Goal: Information Seeking & Learning: Learn about a topic

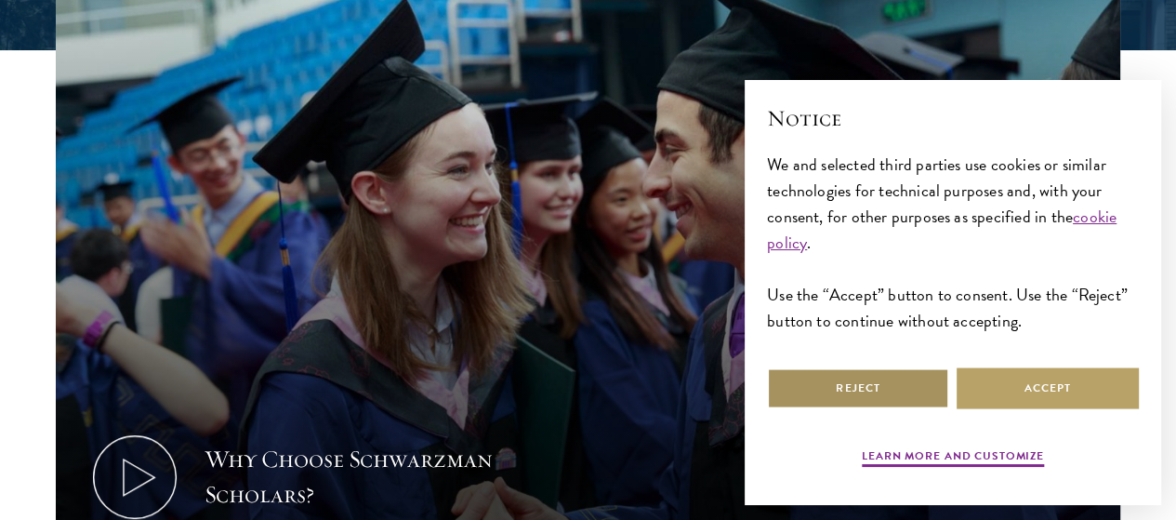
click at [818, 375] on button "Reject" at bounding box center [858, 388] width 182 height 42
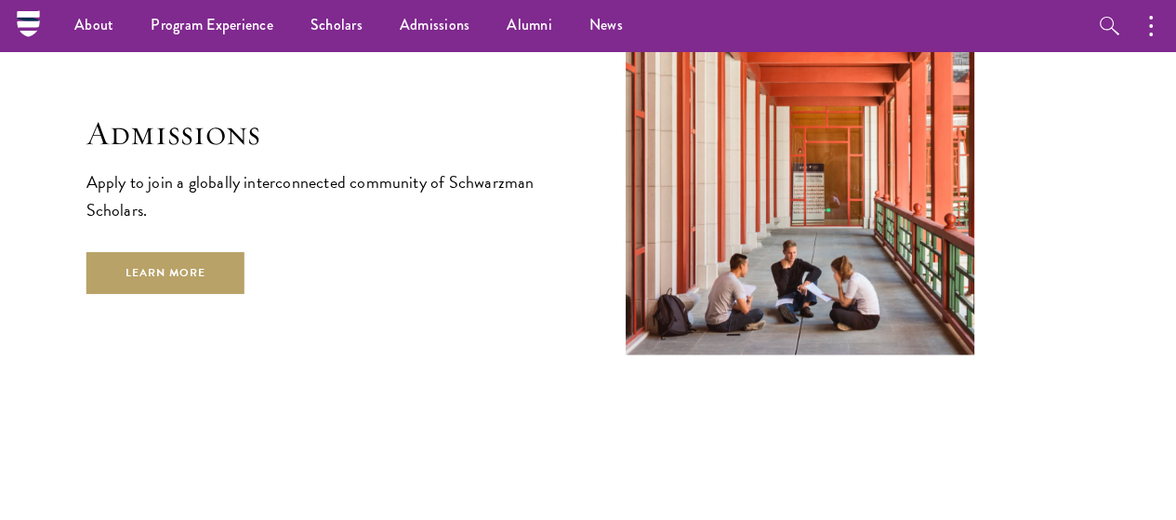
scroll to position [2921, 0]
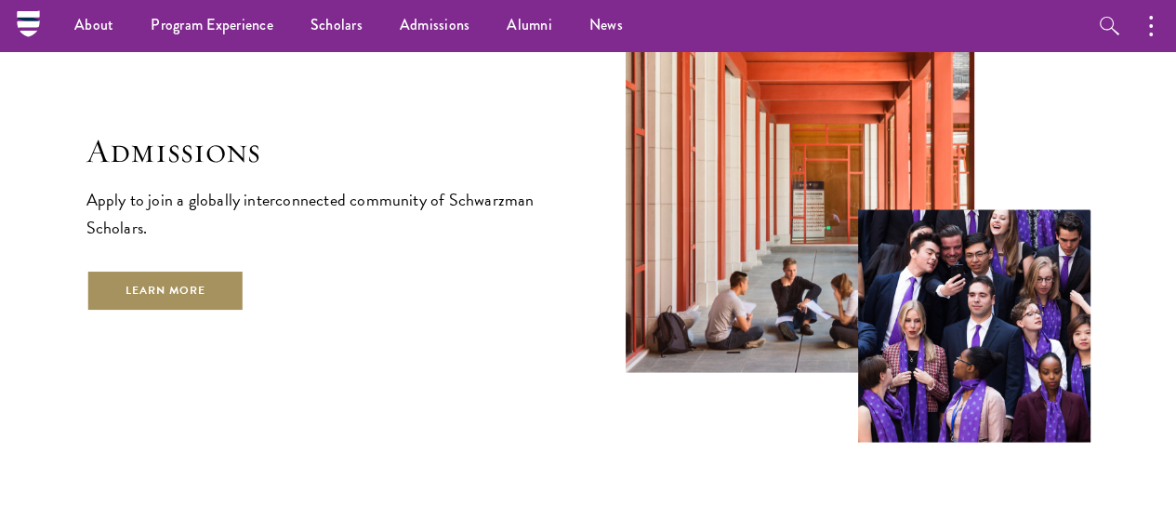
click at [245, 297] on link "Learn More" at bounding box center [165, 290] width 159 height 42
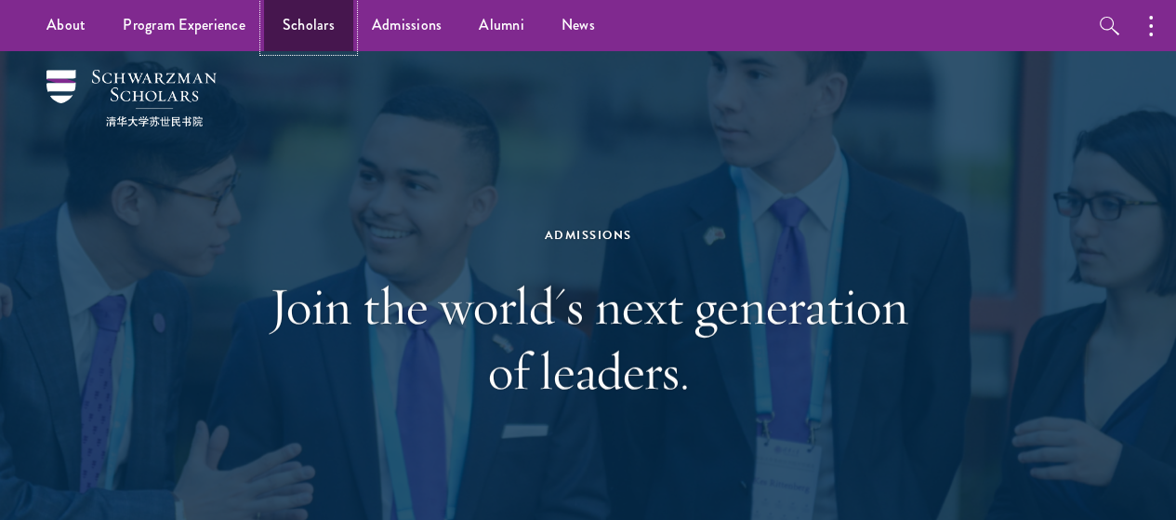
click at [317, 30] on link "Scholars" at bounding box center [308, 25] width 89 height 51
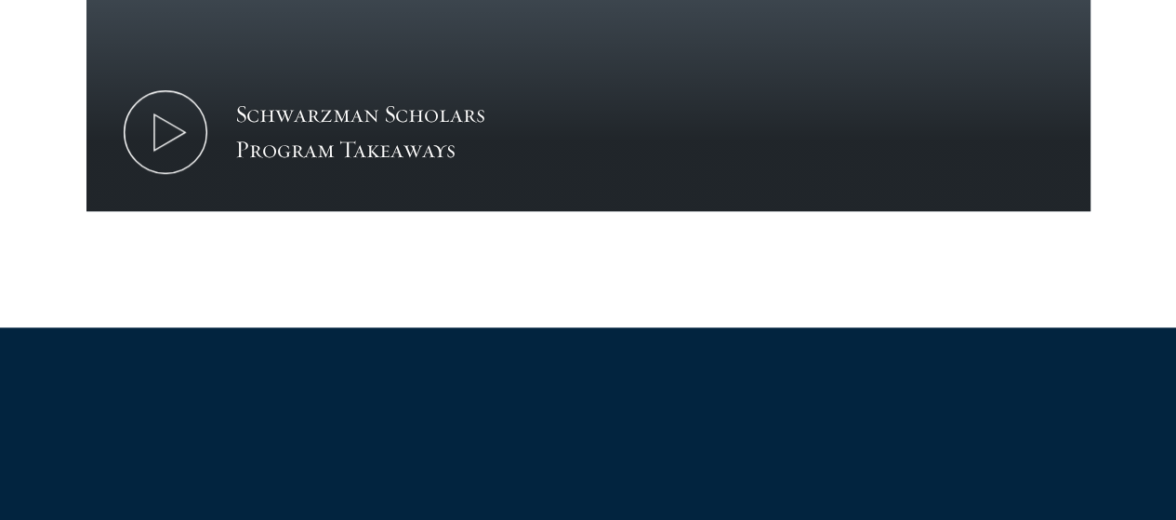
scroll to position [1460, 0]
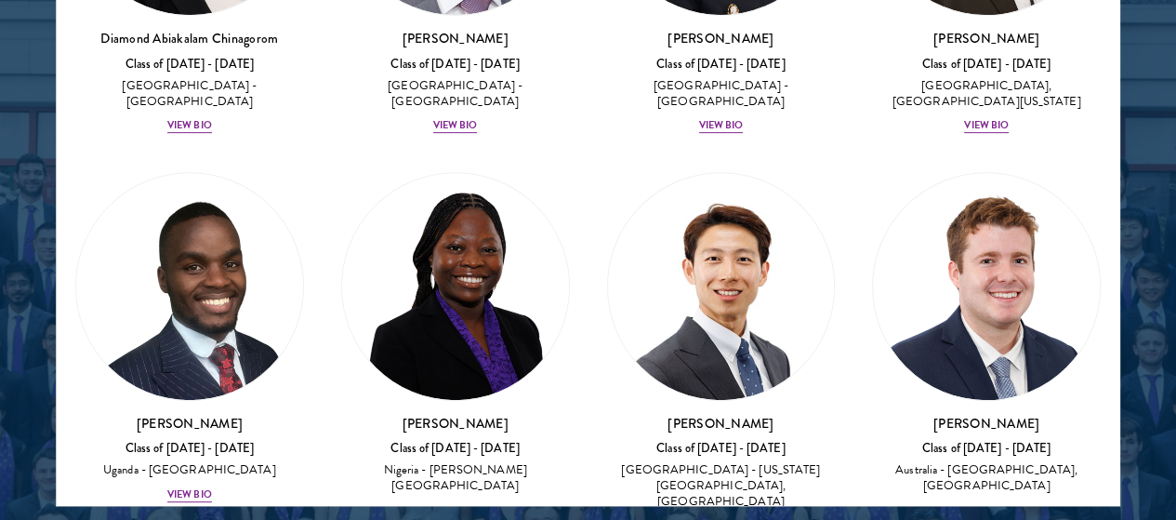
scroll to position [638, 0]
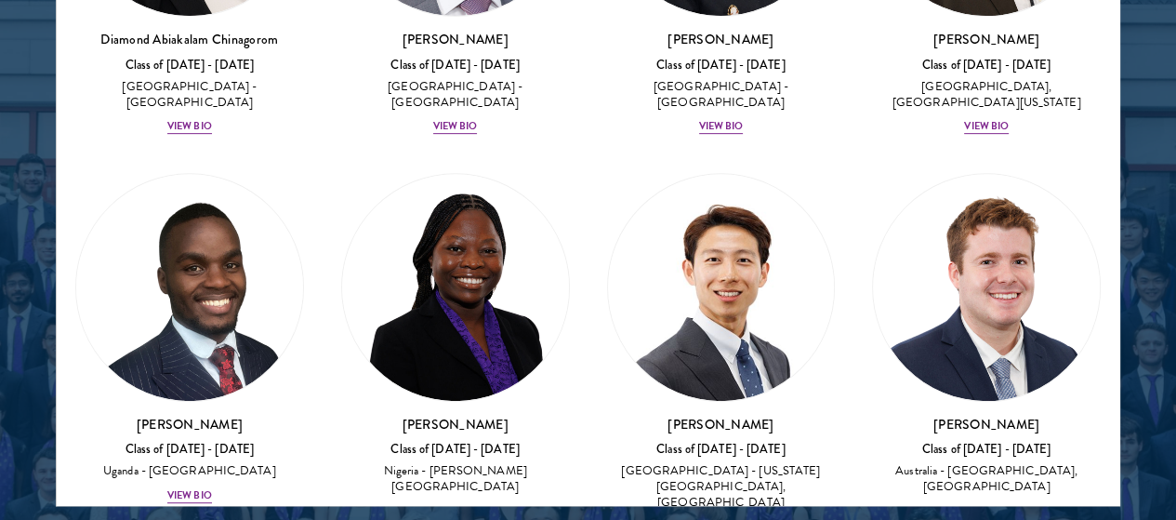
drag, startPoint x: 216, startPoint y: 111, endPoint x: 123, endPoint y: 204, distance: 131.4
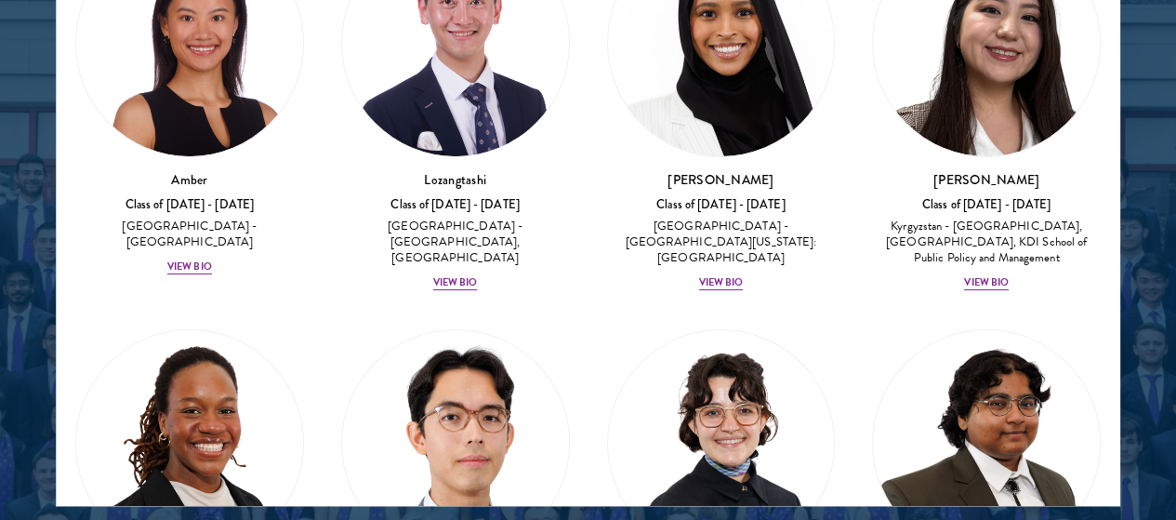
scroll to position [0, 0]
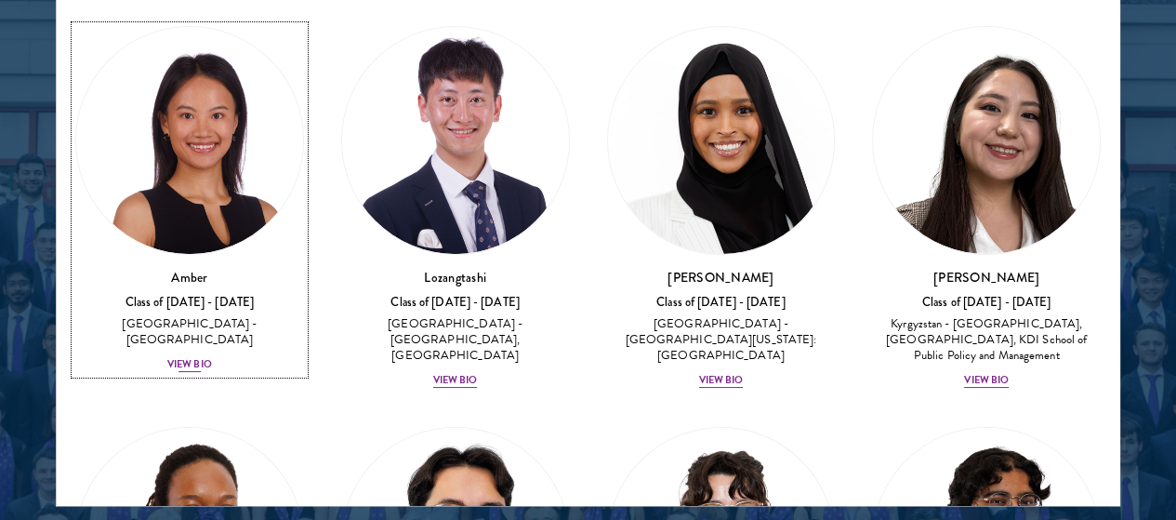
click at [177, 268] on div "Amber Class of 2025 - 2026 China - Peking University View Bio" at bounding box center [189, 321] width 229 height 106
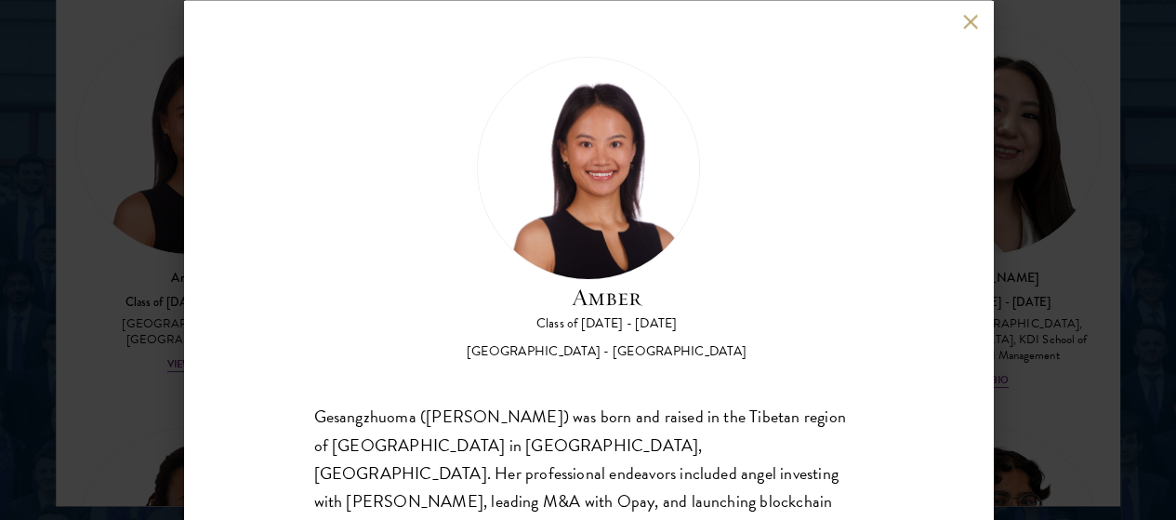
click at [216, 235] on div "Amber Class of 2025 - 2026 China - Peking University Gesangzhuoma (Amber) was b…" at bounding box center [588, 260] width 809 height 520
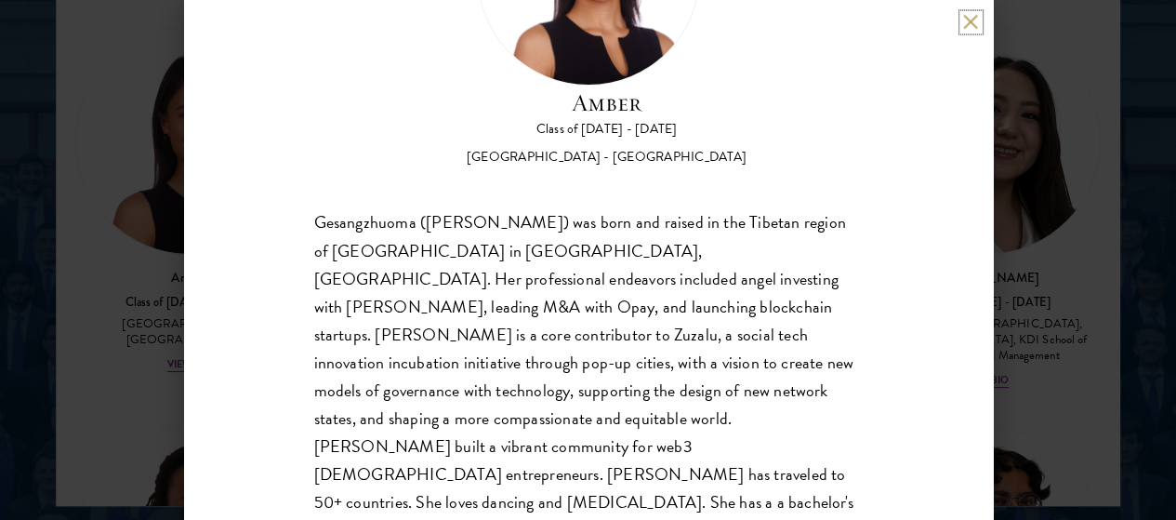
click at [974, 22] on button at bounding box center [971, 22] width 16 height 16
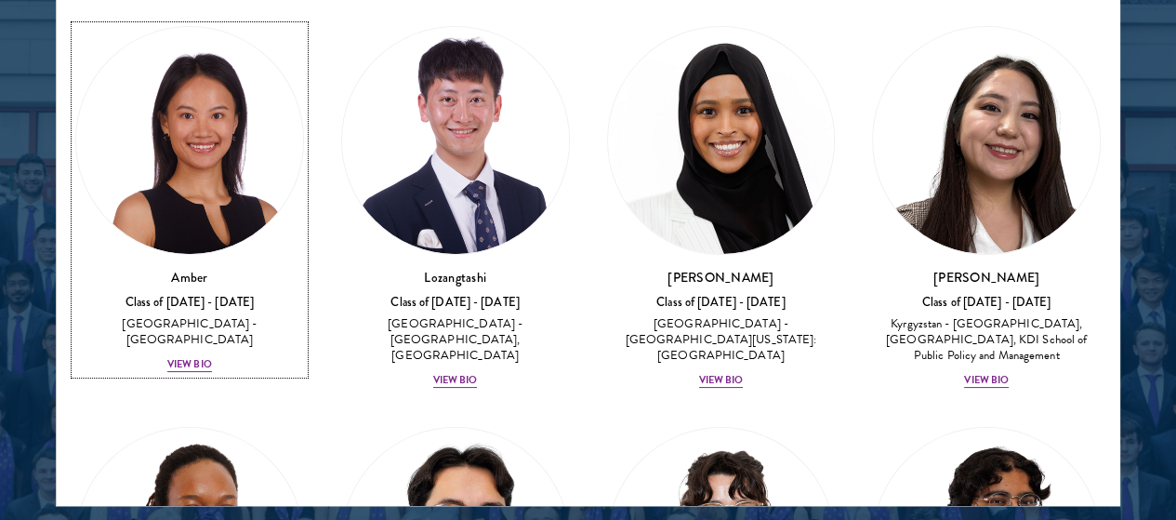
scroll to position [2465, 0]
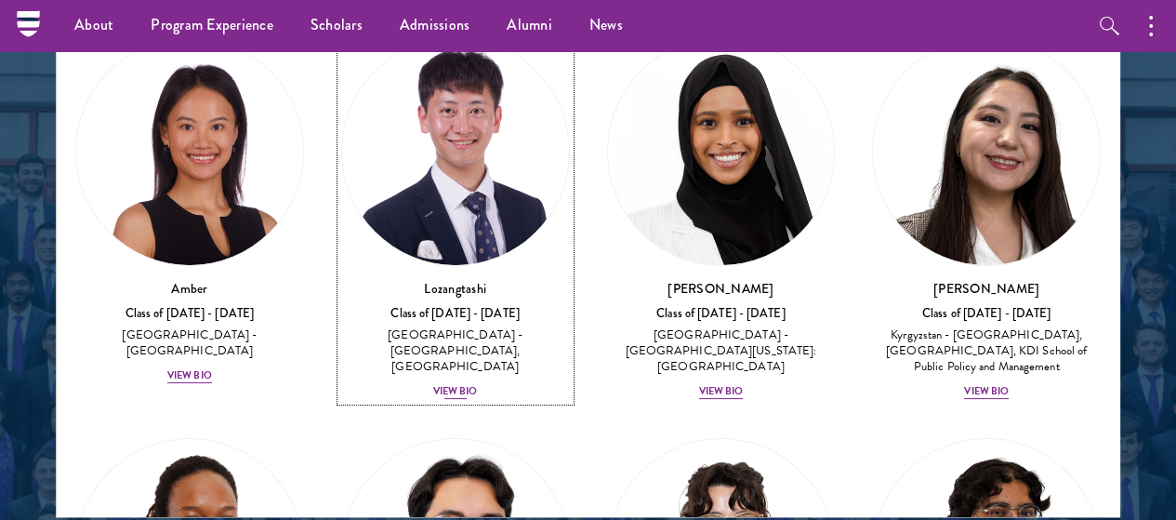
click at [398, 327] on div "[GEOGRAPHIC_DATA] - [GEOGRAPHIC_DATA], [GEOGRAPHIC_DATA]" at bounding box center [455, 350] width 229 height 46
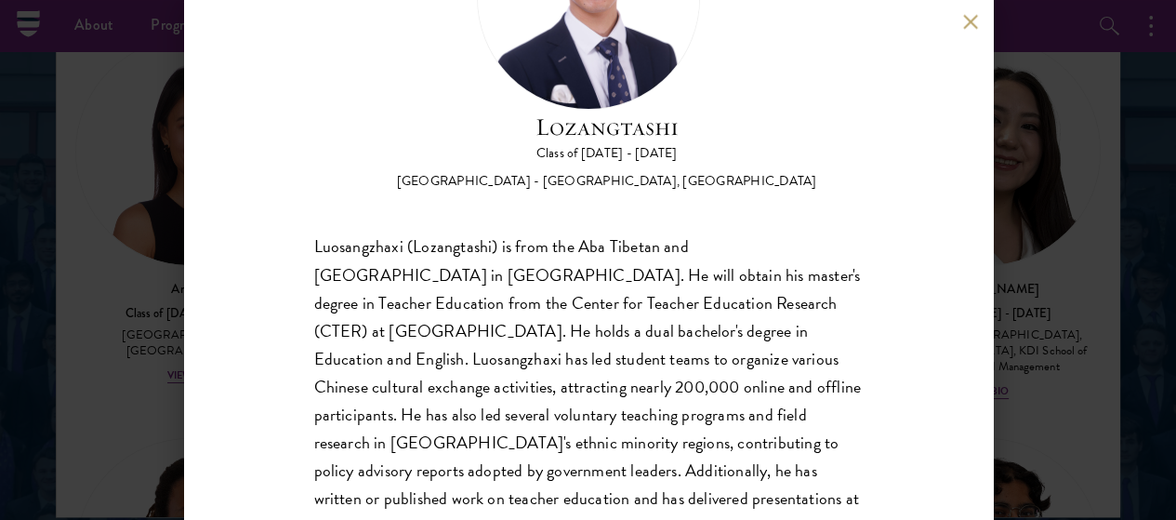
scroll to position [225, 0]
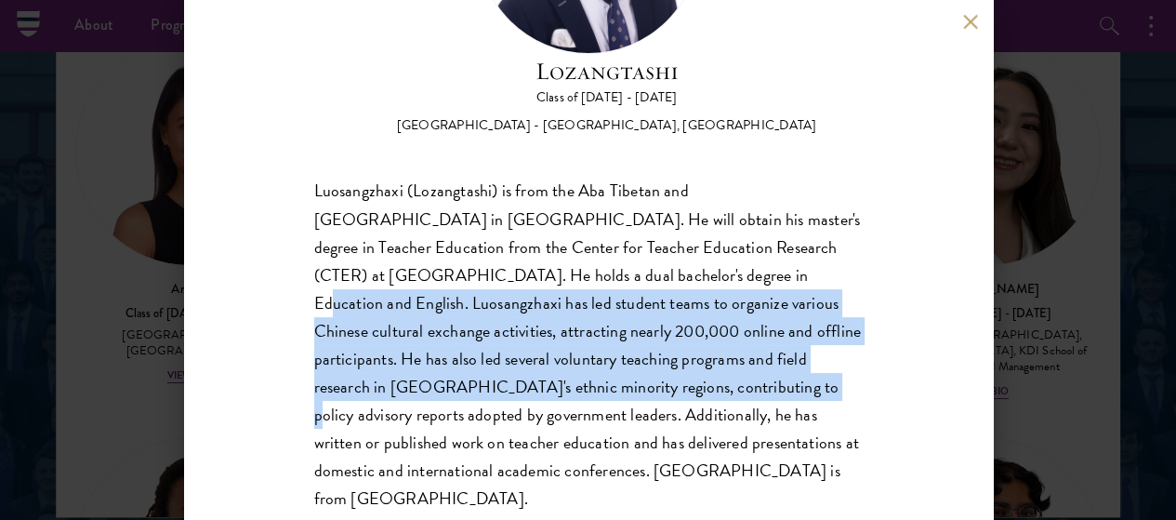
drag, startPoint x: 719, startPoint y: 211, endPoint x: 760, endPoint y: 323, distance: 118.8
click at [760, 323] on div "Luosangzhaxi (Lozangtashi) is from the Aba Tibetan and [GEOGRAPHIC_DATA] in [GE…" at bounding box center [588, 346] width 548 height 336
click at [758, 322] on div "Luosangzhaxi (Lozangtashi) is from the Aba Tibetan and [GEOGRAPHIC_DATA] in [GE…" at bounding box center [588, 346] width 548 height 336
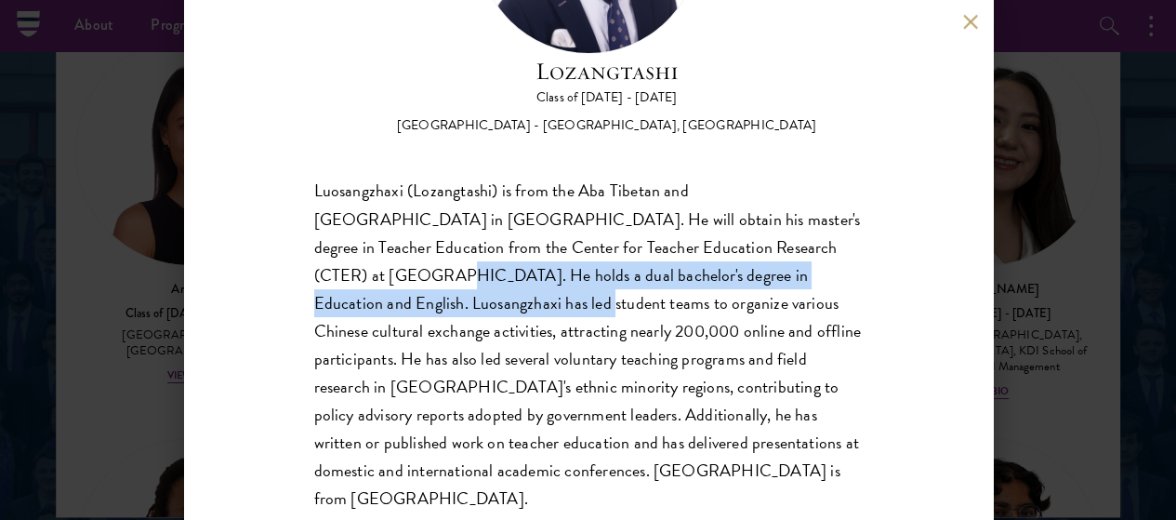
drag, startPoint x: 370, startPoint y: 200, endPoint x: 501, endPoint y: 218, distance: 132.4
click at [501, 218] on div "Luosangzhaxi (Lozangtashi) is from the Aba Tibetan and [GEOGRAPHIC_DATA] in [GE…" at bounding box center [588, 346] width 548 height 336
click at [500, 220] on div "Luosangzhaxi (Lozangtashi) is from the Aba Tibetan and [GEOGRAPHIC_DATA] in [GE…" at bounding box center [588, 346] width 548 height 336
click at [499, 224] on div "Luosangzhaxi (Lozangtashi) is from the Aba Tibetan and [GEOGRAPHIC_DATA] in [GE…" at bounding box center [588, 346] width 548 height 336
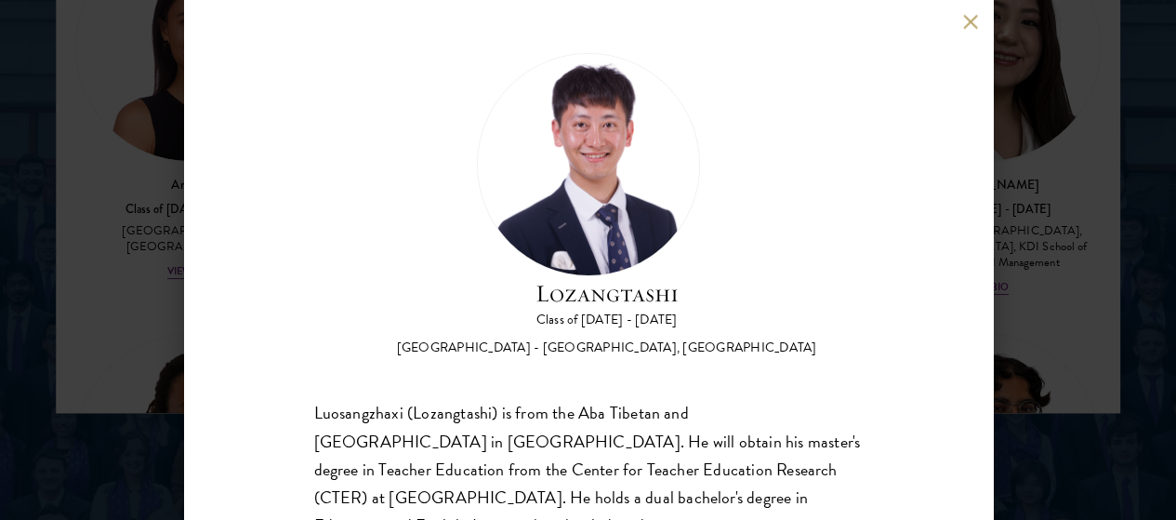
scroll to position [4, 0]
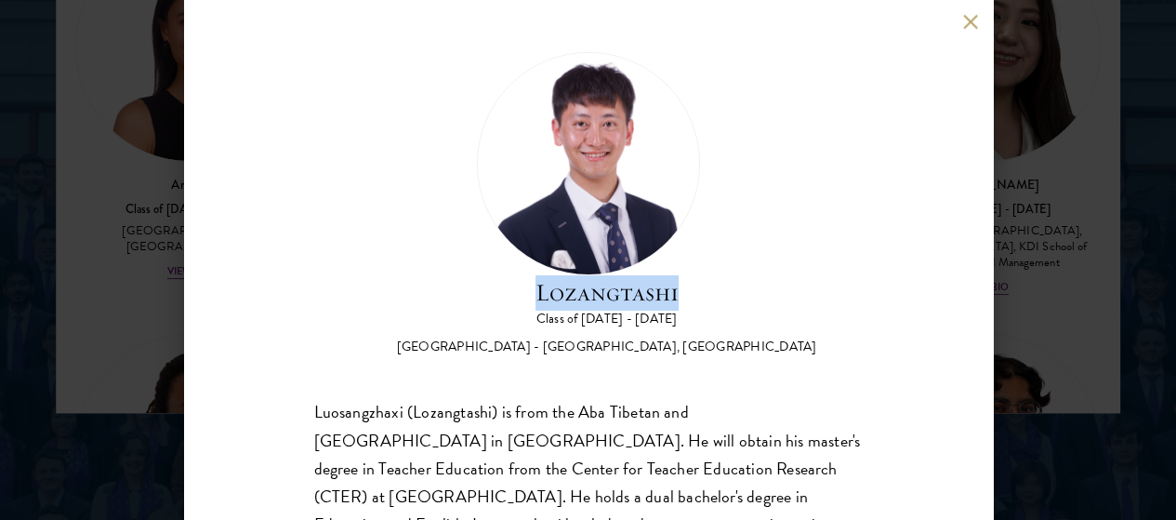
drag, startPoint x: 738, startPoint y: 118, endPoint x: 577, endPoint y: 124, distance: 160.9
click at [577, 275] on h2 "Lozangtashi" at bounding box center [607, 292] width 420 height 35
copy h2 "Lozangtashi"
click at [967, 18] on button at bounding box center [971, 22] width 16 height 16
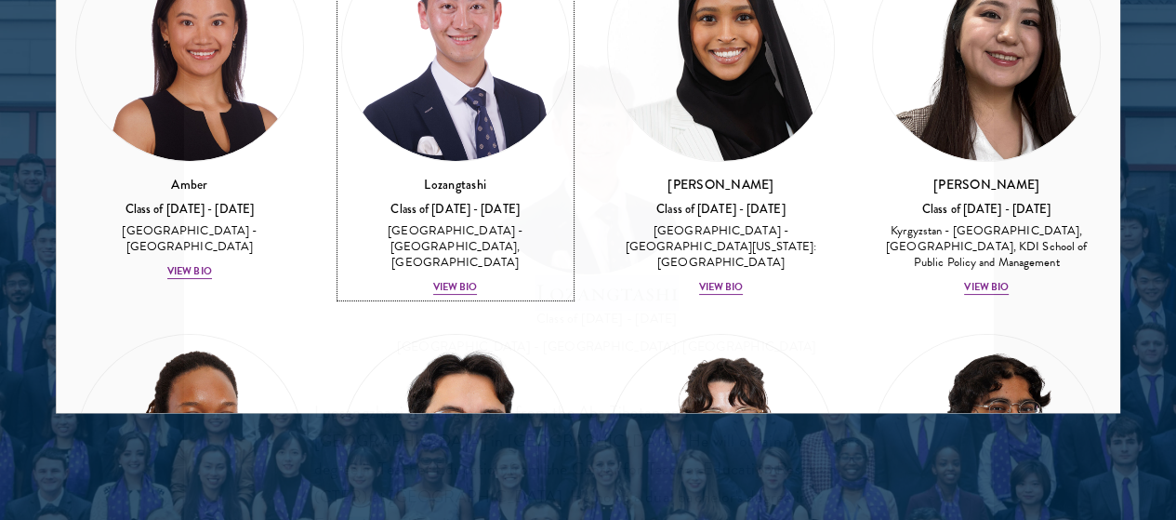
scroll to position [2465, 0]
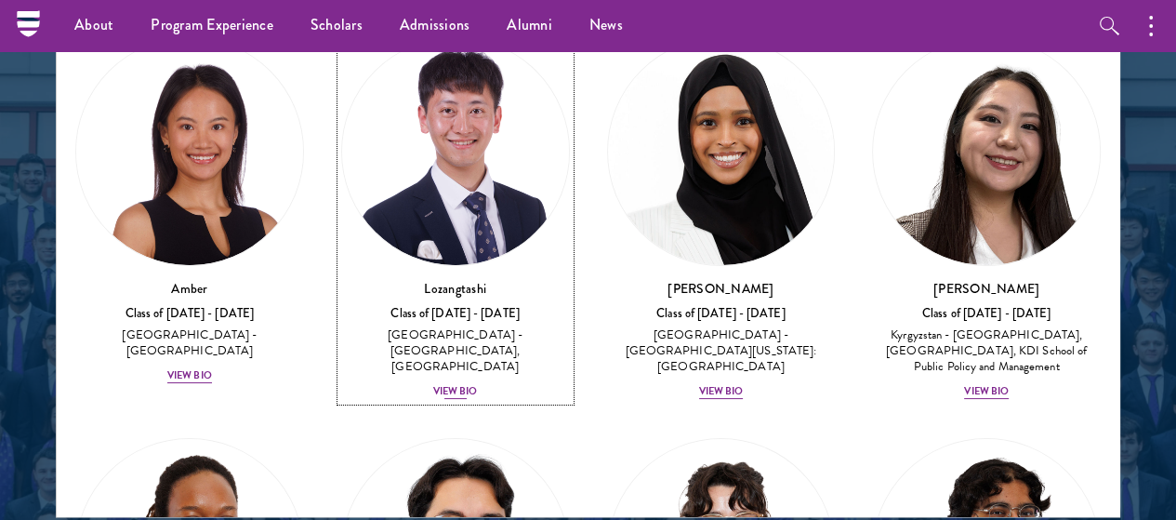
click at [433, 384] on div "View Bio" at bounding box center [455, 391] width 45 height 15
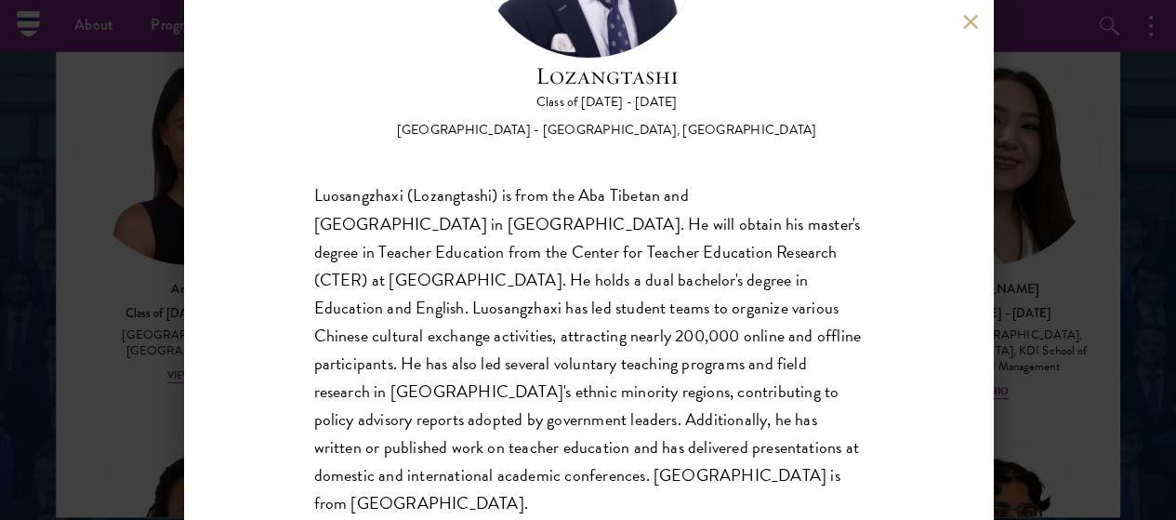
scroll to position [225, 0]
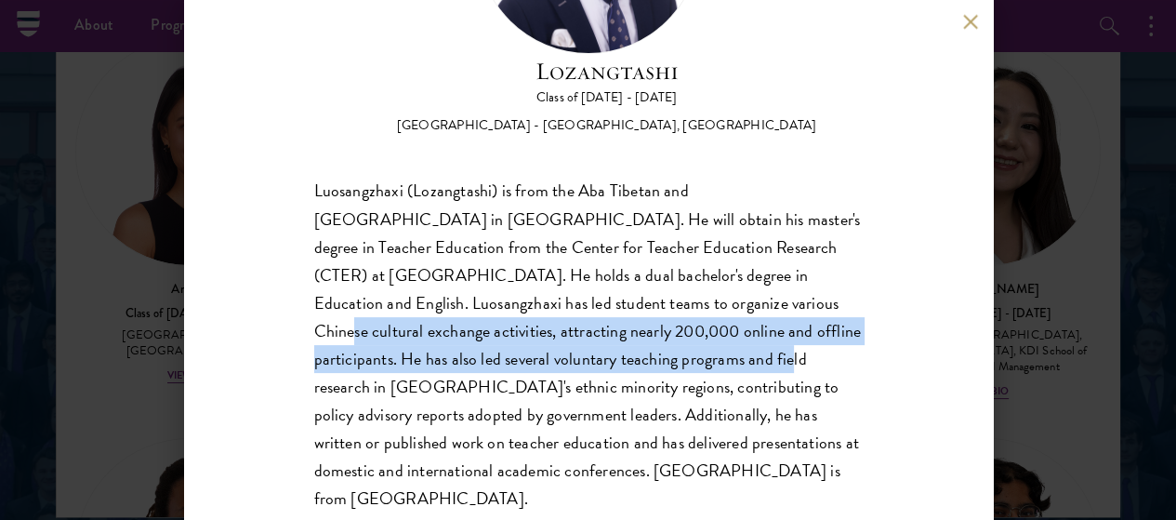
drag, startPoint x: 770, startPoint y: 235, endPoint x: 762, endPoint y: 308, distance: 72.9
click at [762, 308] on div "Luosangzhaxi (Lozangtashi) is from the Aba Tibetan and [GEOGRAPHIC_DATA] in [GE…" at bounding box center [588, 346] width 548 height 336
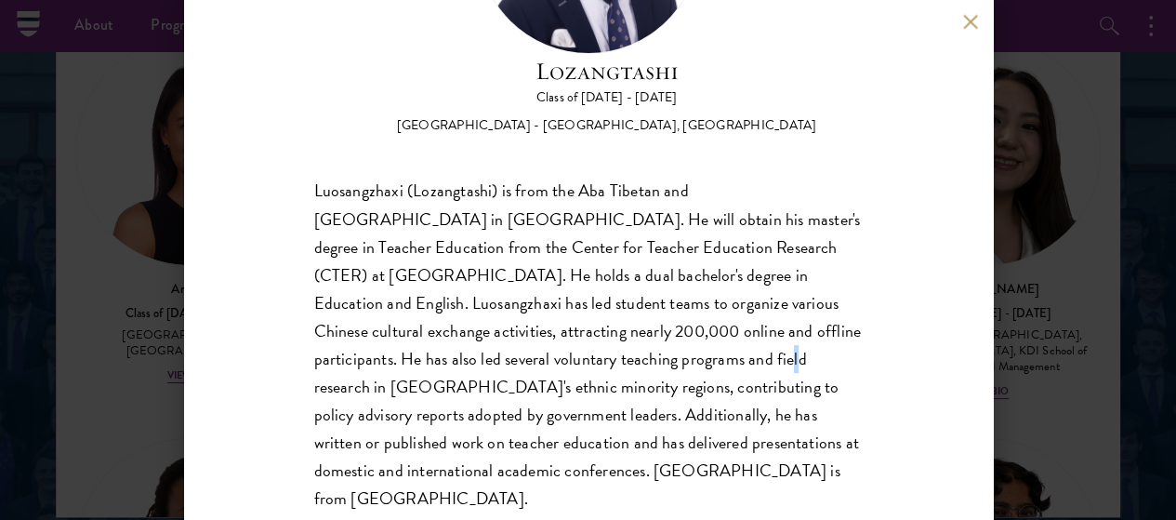
click at [762, 308] on div "Luosangzhaxi (Lozangtashi) is from the Aba Tibetan and [GEOGRAPHIC_DATA] in [GE…" at bounding box center [588, 346] width 548 height 336
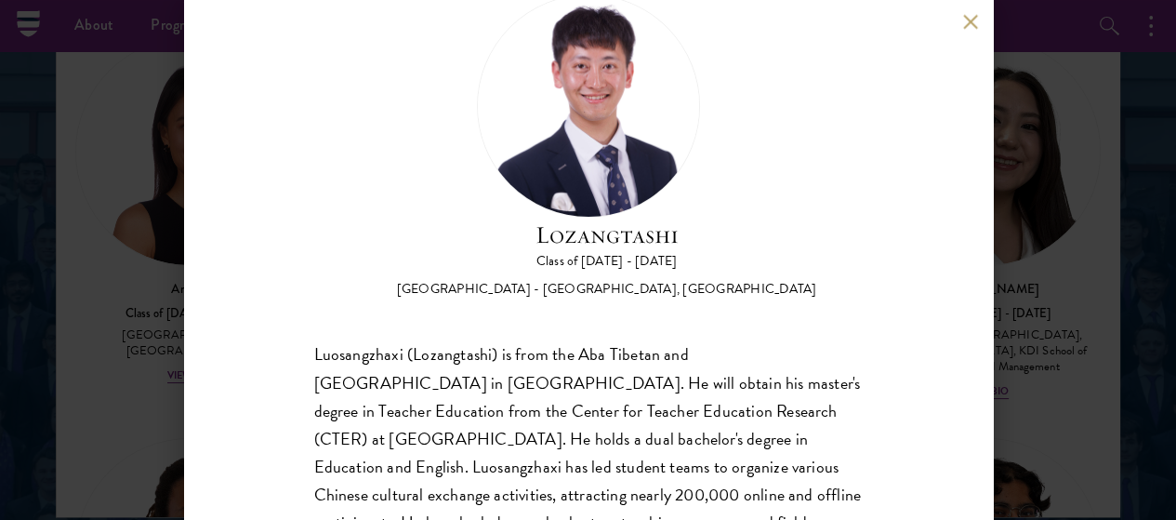
scroll to position [0, 0]
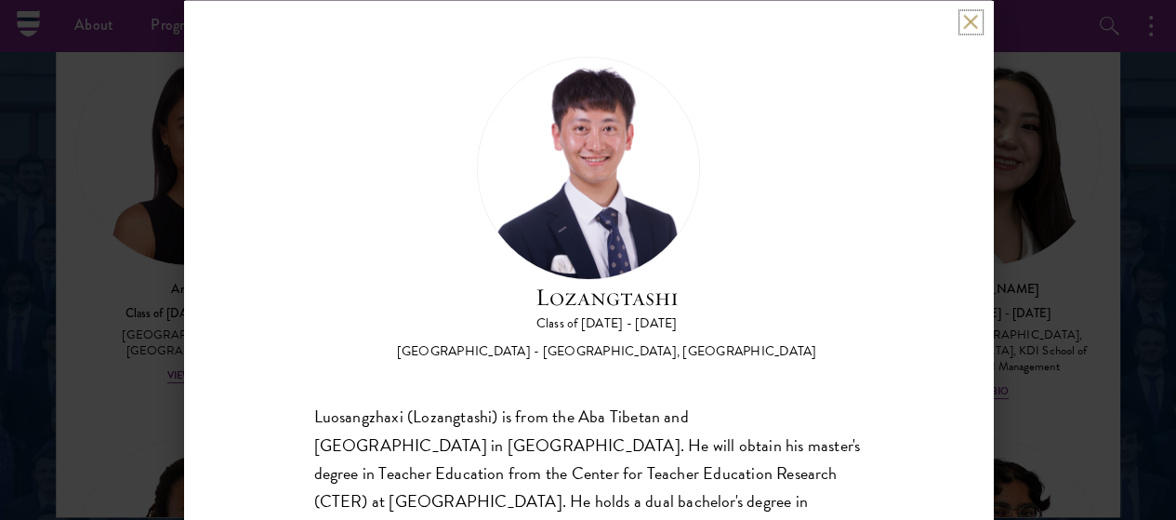
click at [974, 21] on button at bounding box center [971, 22] width 16 height 16
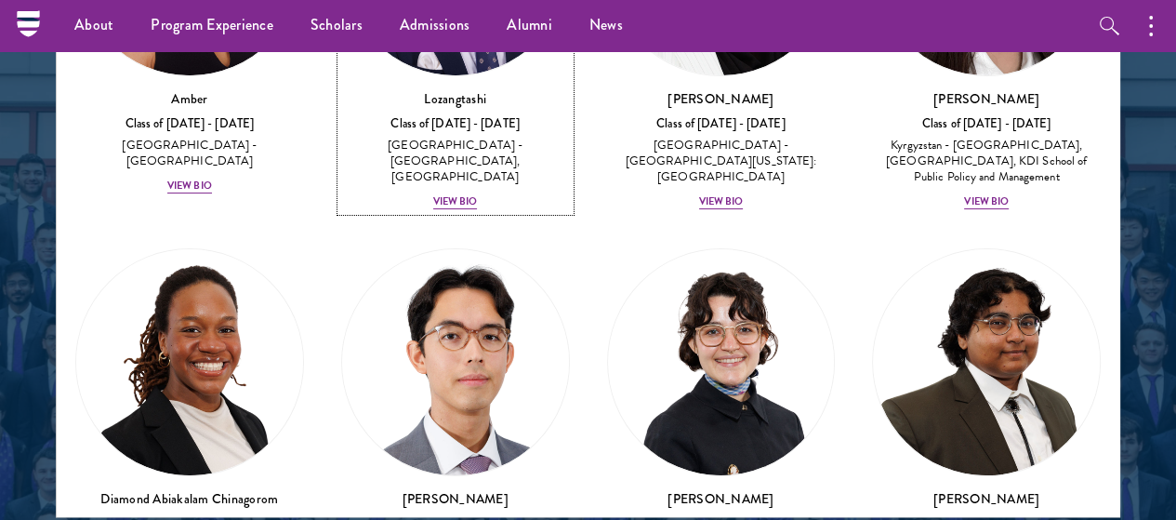
scroll to position [151, 0]
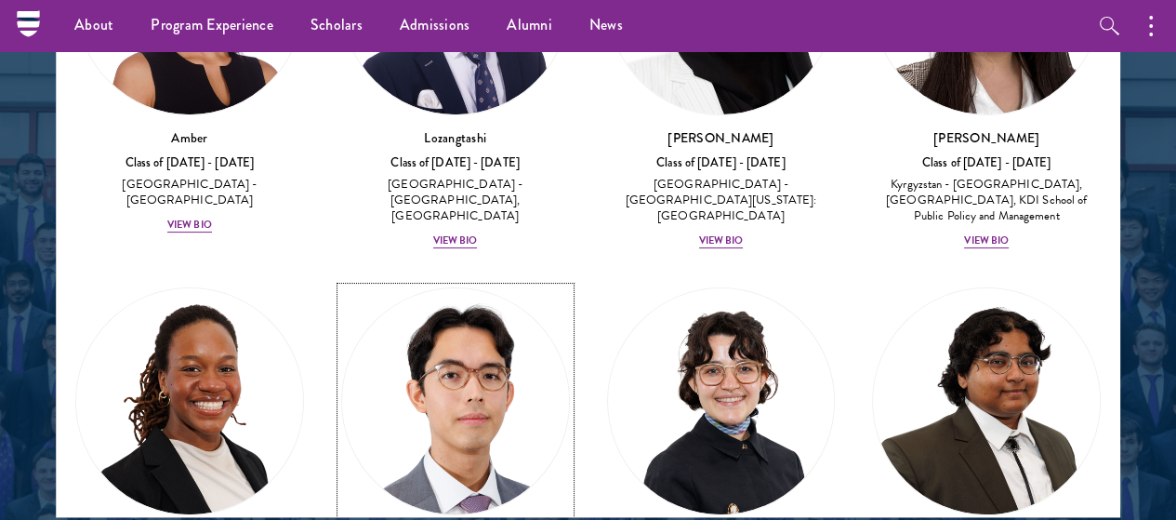
click at [342, 300] on img at bounding box center [455, 401] width 227 height 227
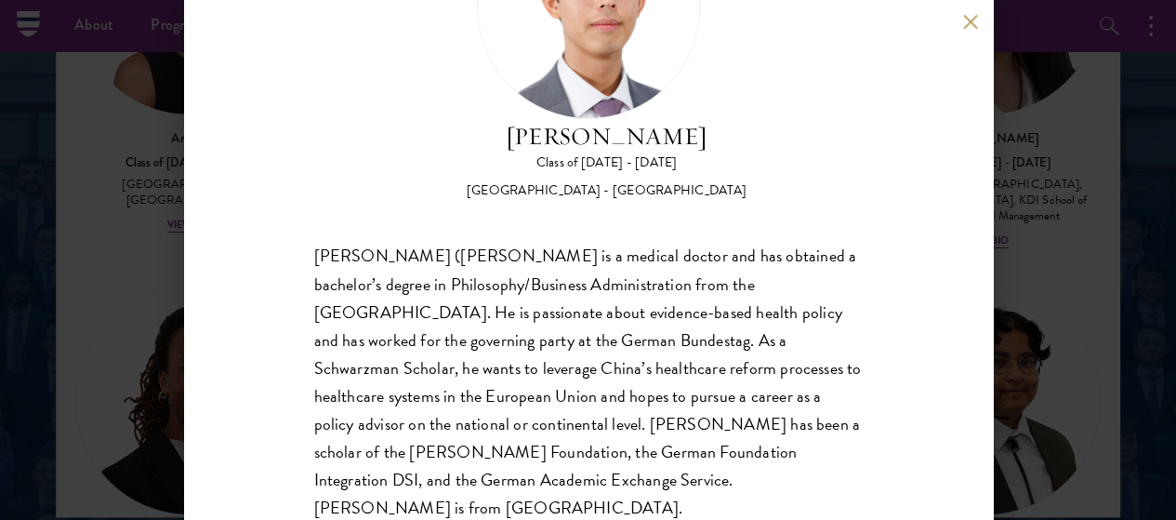
scroll to position [164, 0]
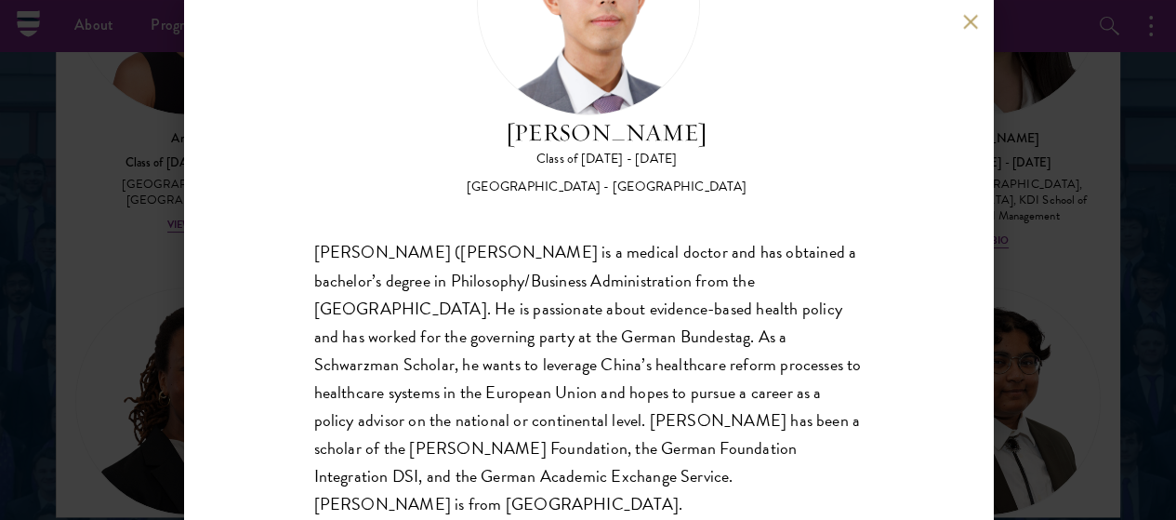
click at [974, 21] on button at bounding box center [971, 22] width 16 height 16
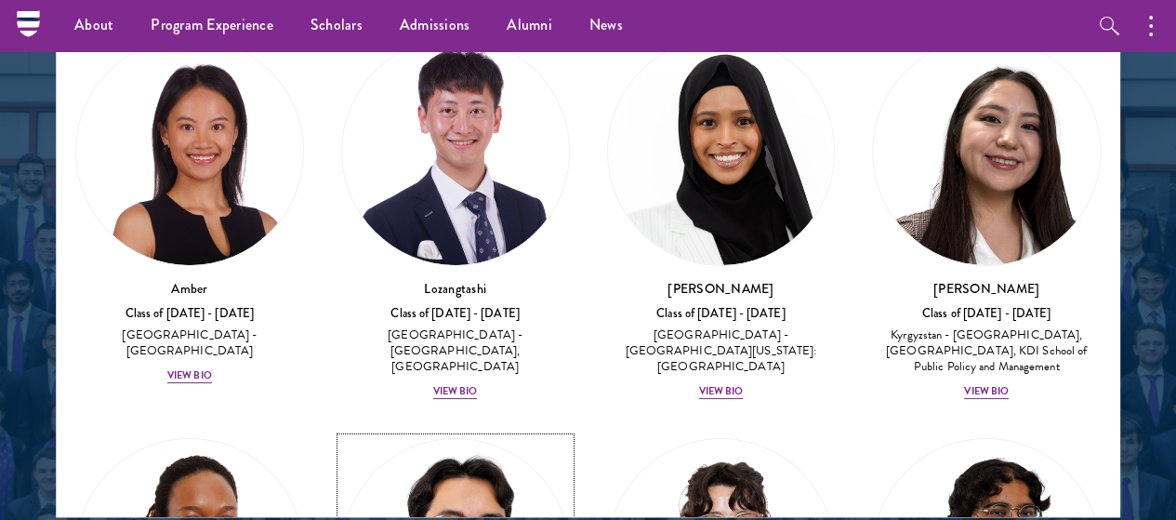
scroll to position [3, 0]
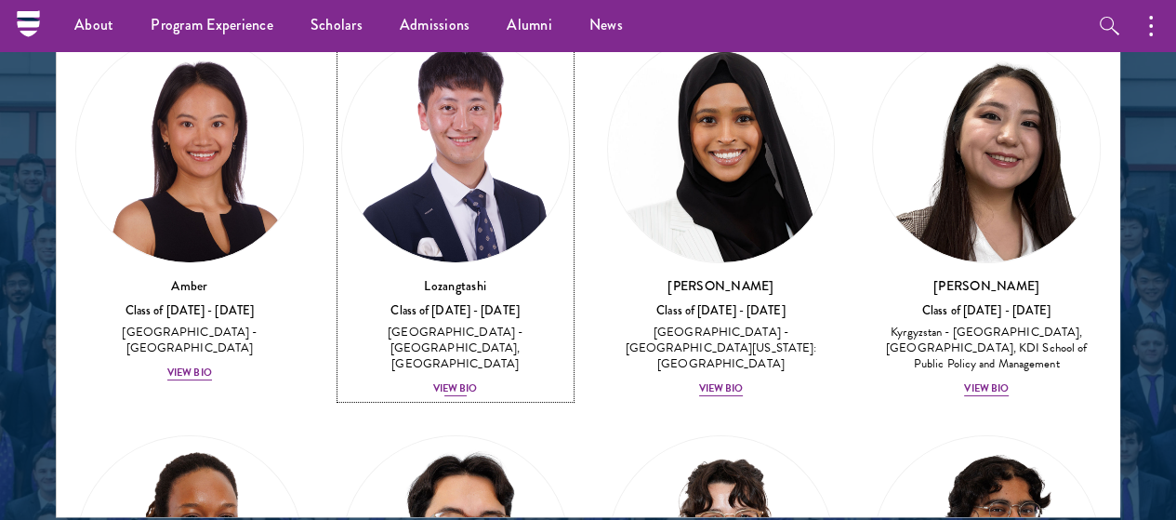
click at [441, 276] on div "Lozangtashi Class of 2025 - 2026 China - South-Central Minzu University, Beijin…" at bounding box center [455, 337] width 229 height 122
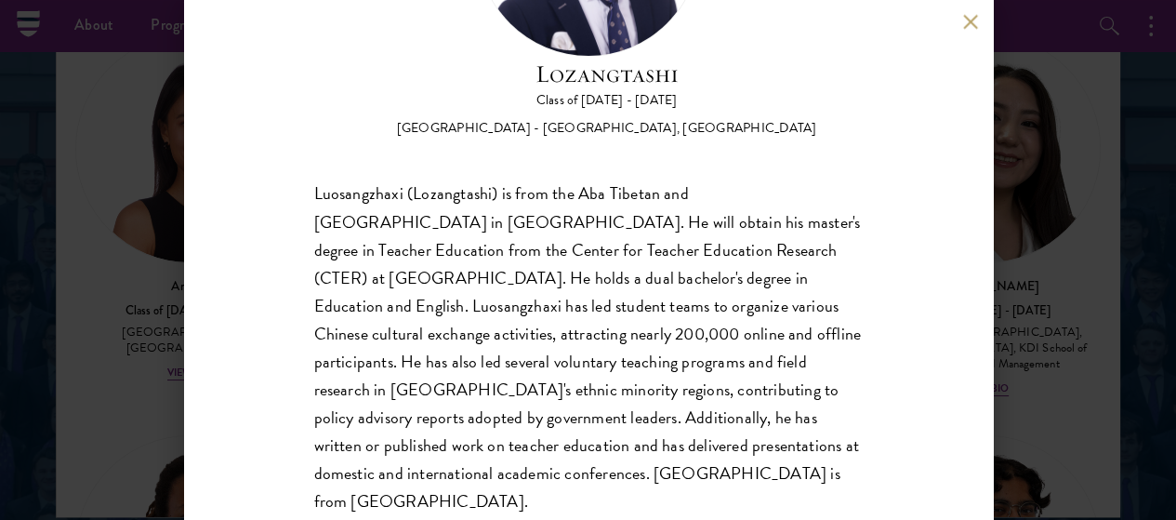
scroll to position [225, 0]
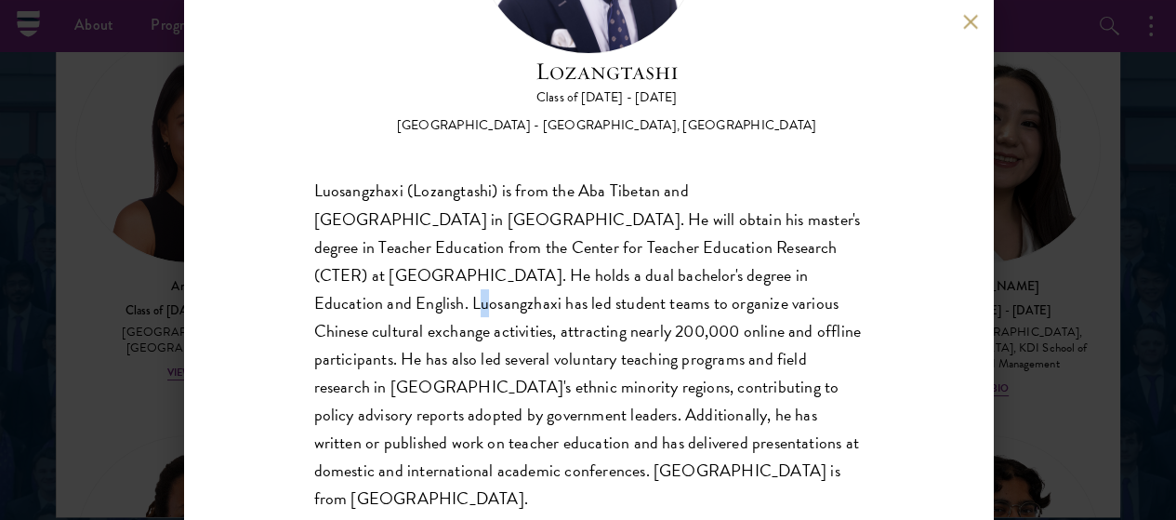
click at [372, 232] on div "Luosangzhaxi (Lozangtashi) is from the Aba Tibetan and [GEOGRAPHIC_DATA] in [GE…" at bounding box center [588, 346] width 548 height 336
click at [394, 227] on div "Luosangzhaxi (Lozangtashi) is from the Aba Tibetan and [GEOGRAPHIC_DATA] in [GE…" at bounding box center [588, 346] width 548 height 336
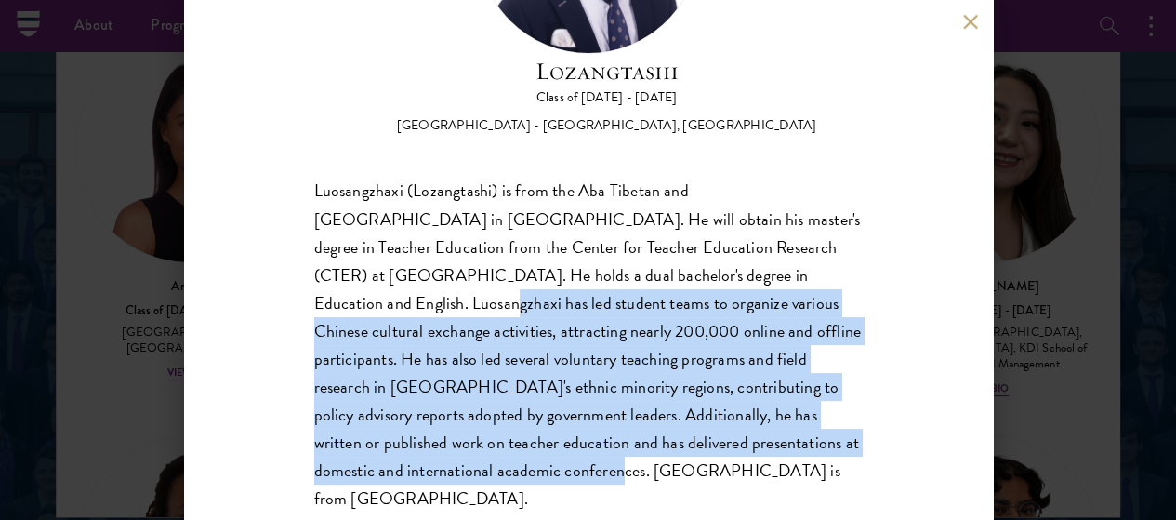
drag, startPoint x: 394, startPoint y: 228, endPoint x: 662, endPoint y: 426, distance: 332.9
click at [662, 426] on div "Luosangzhaxi (Lozangtashi) is from the Aba Tibetan and [GEOGRAPHIC_DATA] in [GE…" at bounding box center [588, 346] width 548 height 336
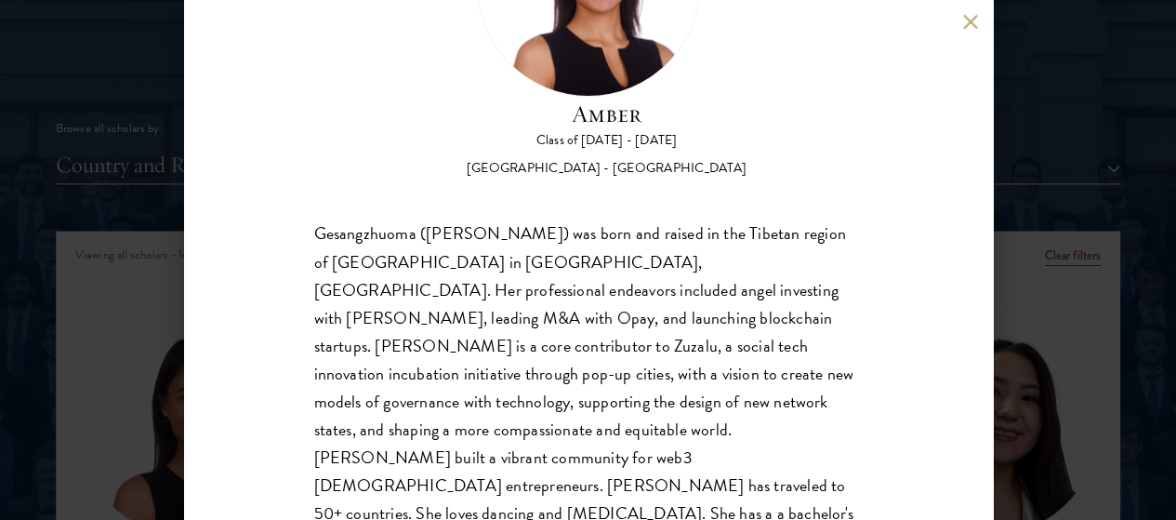
scroll to position [193, 0]
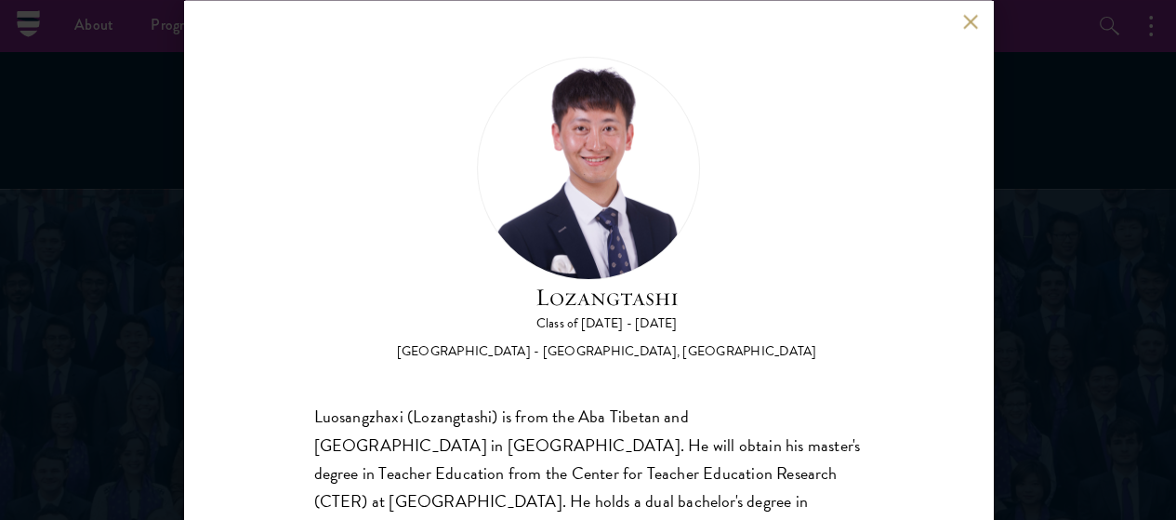
click at [952, 20] on div "Lozangtashi Class of [DATE] - [DATE] [GEOGRAPHIC_DATA] - [GEOGRAPHIC_DATA], [GE…" at bounding box center [588, 260] width 809 height 520
click at [959, 20] on div "Lozangtashi Class of [DATE] - [DATE] [GEOGRAPHIC_DATA] - [GEOGRAPHIC_DATA], [GE…" at bounding box center [588, 260] width 809 height 520
click at [969, 20] on button at bounding box center [971, 22] width 16 height 16
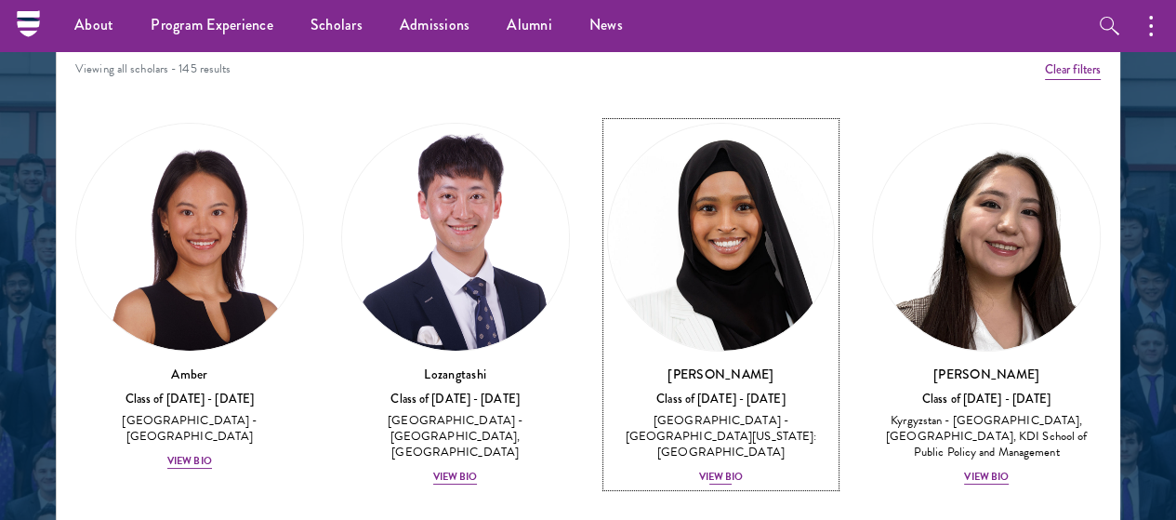
click at [607, 391] on div "Class of [DATE] - [DATE]" at bounding box center [721, 399] width 229 height 16
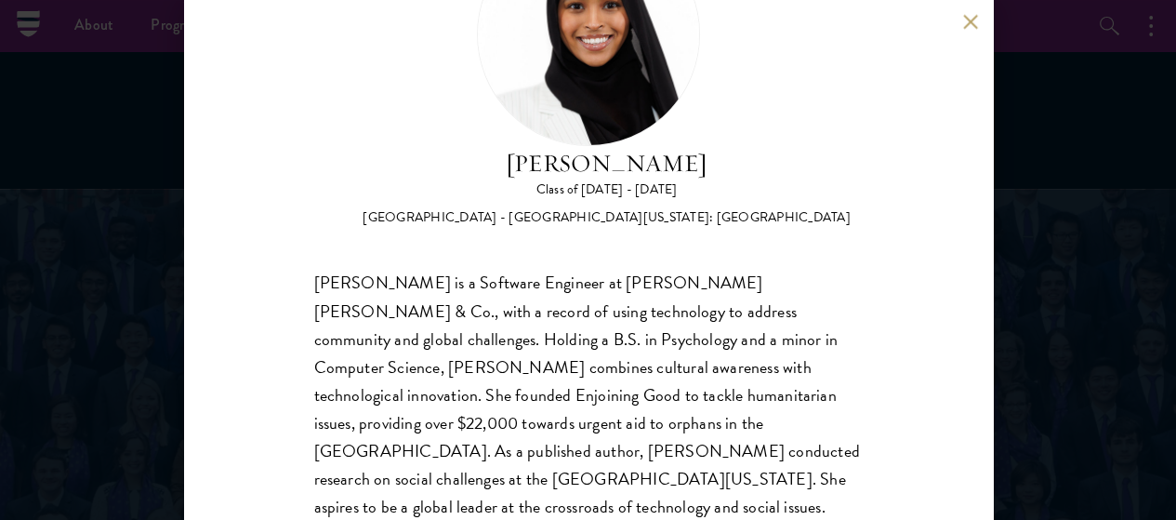
scroll to position [132, 0]
click at [970, 10] on div "[PERSON_NAME] Class of [DATE] - [DATE] [GEOGRAPHIC_DATA] - [GEOGRAPHIC_DATA][US…" at bounding box center [588, 260] width 809 height 520
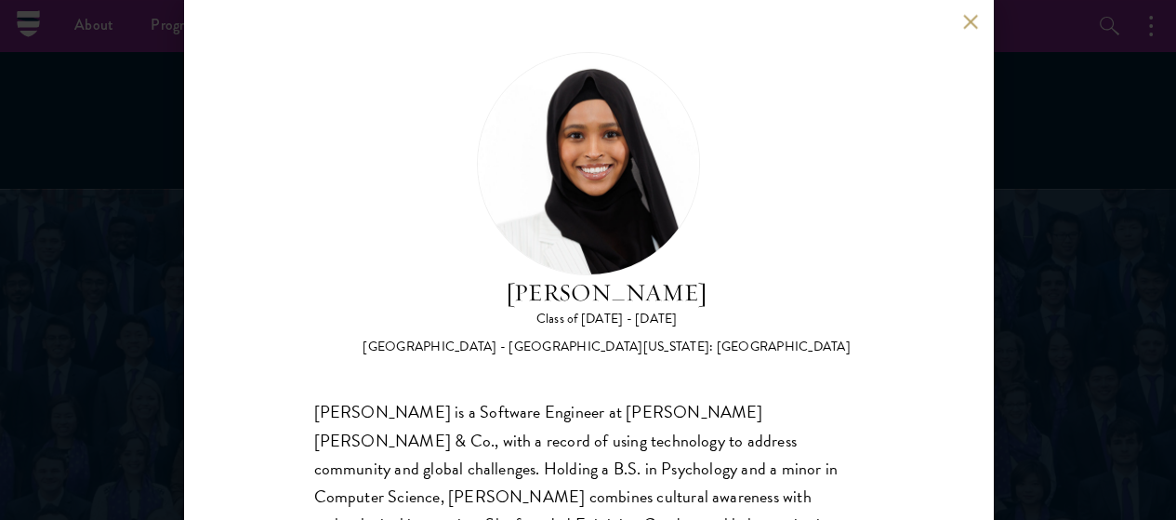
scroll to position [0, 0]
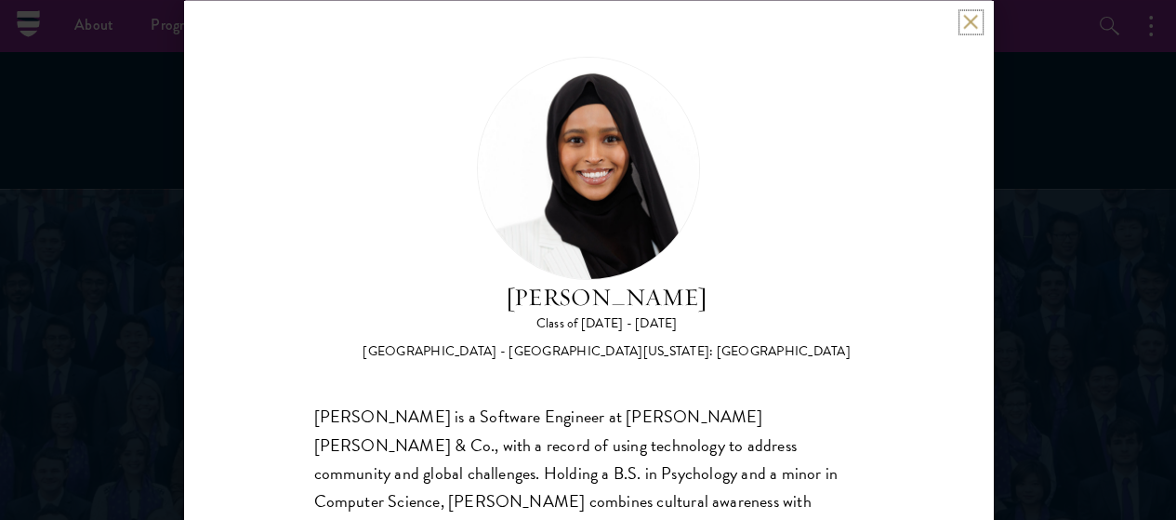
click at [965, 25] on button at bounding box center [971, 22] width 16 height 16
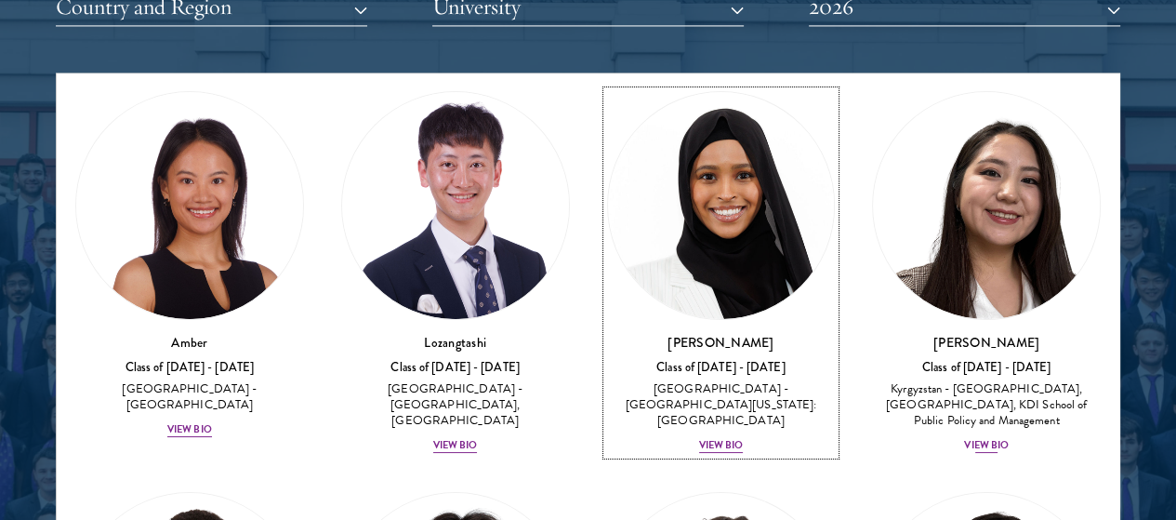
scroll to position [48, 0]
